Goal: Task Accomplishment & Management: Complete application form

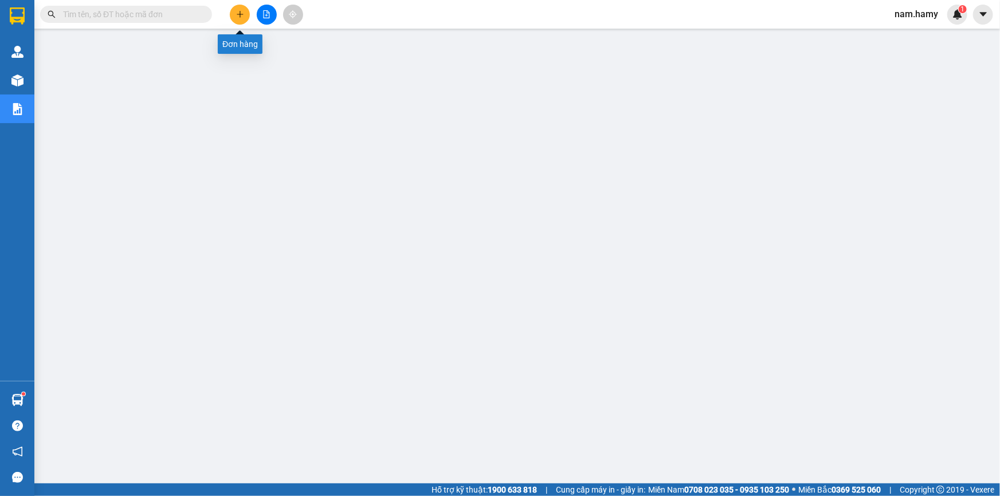
click at [245, 13] on button at bounding box center [240, 15] width 20 height 20
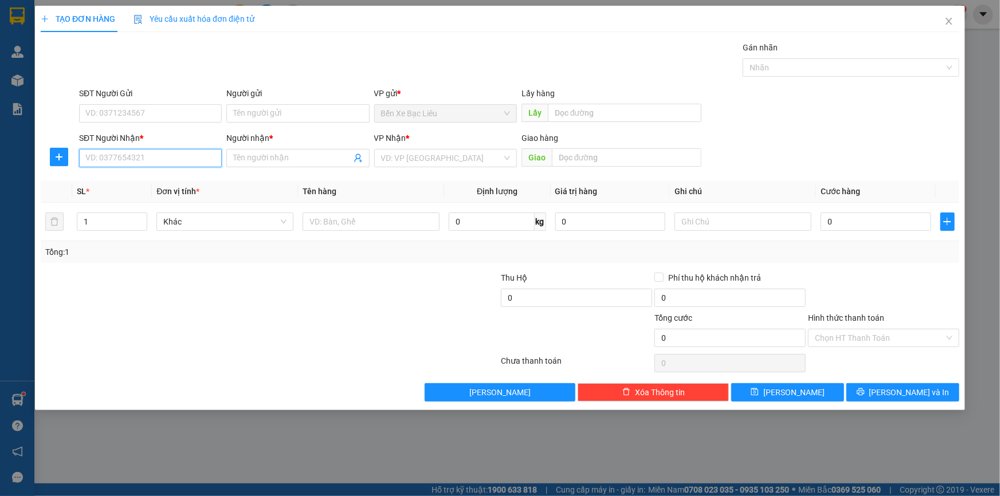
click at [142, 157] on input "SĐT Người Nhận *" at bounding box center [150, 158] width 143 height 18
click at [106, 176] on div "0328210489 - NAM" at bounding box center [150, 181] width 129 height 13
type input "0328210489"
type input "NAM"
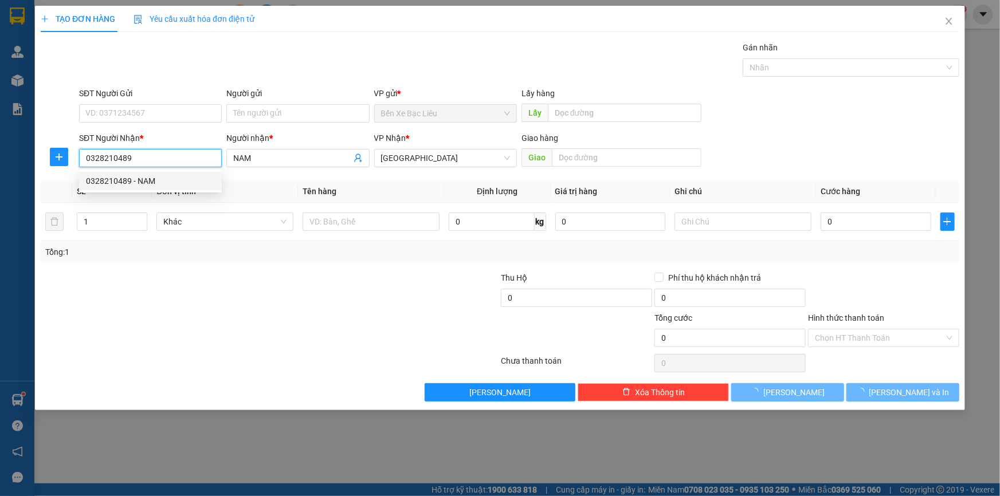
type input "50.000"
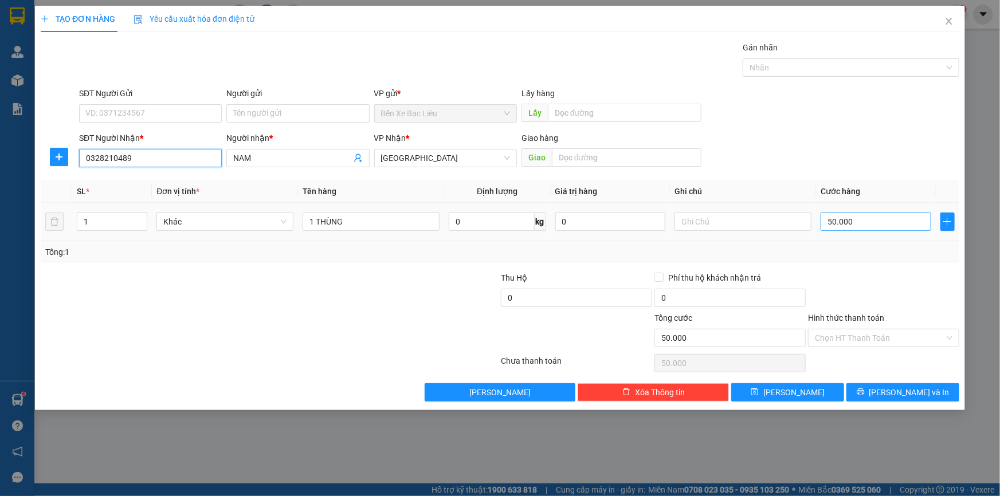
type input "0328210489"
type input "7"
type input "70"
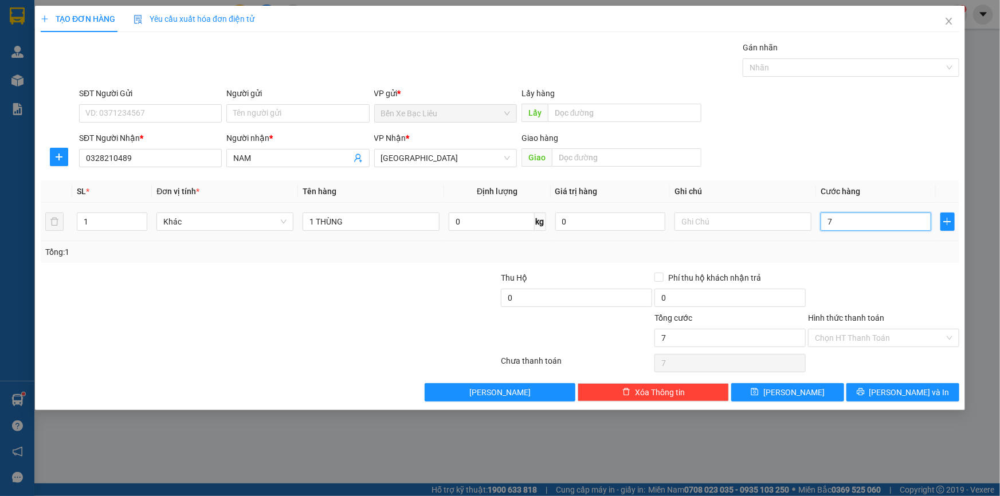
type input "70"
type input "70.000"
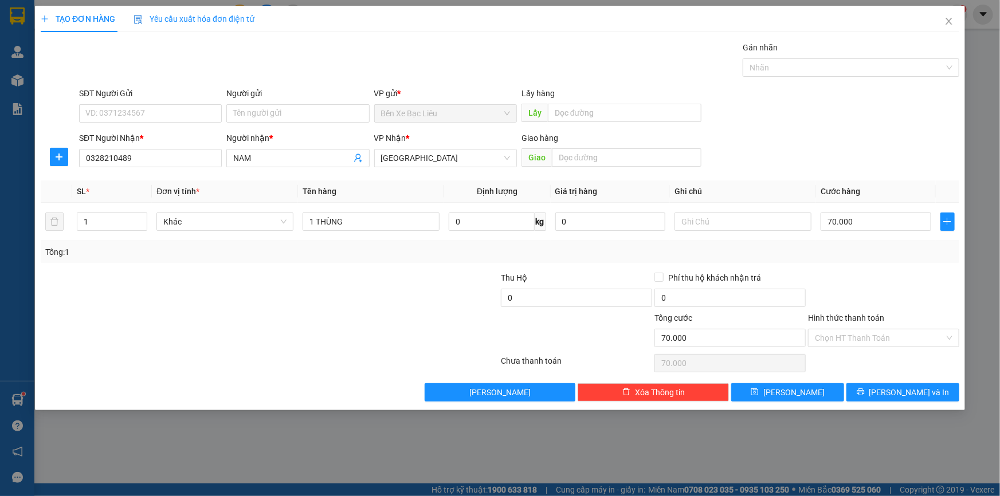
click at [822, 275] on div at bounding box center [884, 292] width 154 height 40
click at [870, 395] on button "[PERSON_NAME] và In" at bounding box center [902, 392] width 113 height 18
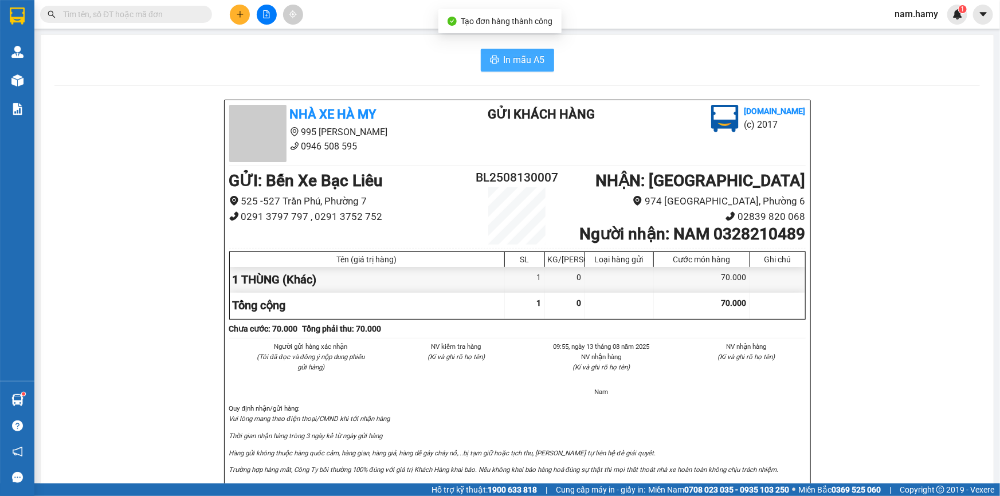
click at [519, 53] on span "In mẫu A5" at bounding box center [524, 60] width 41 height 14
